Goal: Task Accomplishment & Management: Use online tool/utility

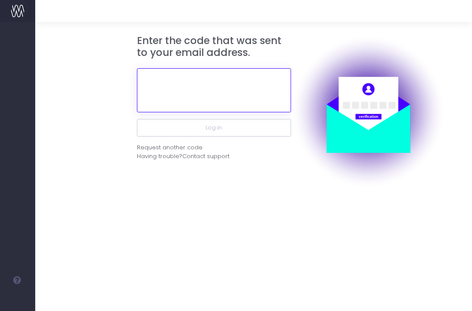
click at [198, 89] on input "text" at bounding box center [214, 90] width 154 height 44
paste input "466434"
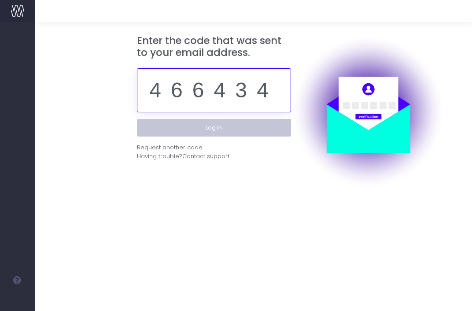
type input "466434"
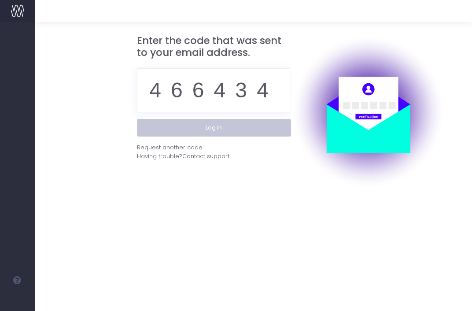
click at [234, 126] on button "Log in" at bounding box center [214, 128] width 154 height 18
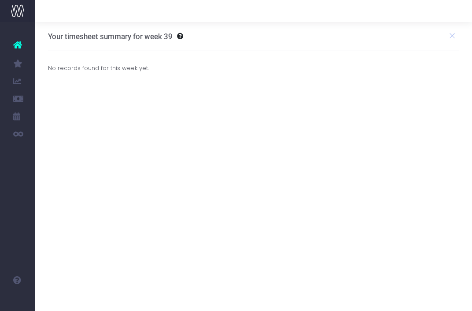
click at [18, 99] on icon at bounding box center [17, 99] width 9 height 10
click at [58, 257] on span "New Forecast" at bounding box center [59, 256] width 22 height 15
click at [58, 257] on div "Your timesheet summary for week 39 No records found for this week yet. 0% To pr…" at bounding box center [253, 186] width 436 height 329
